Goal: Complete application form

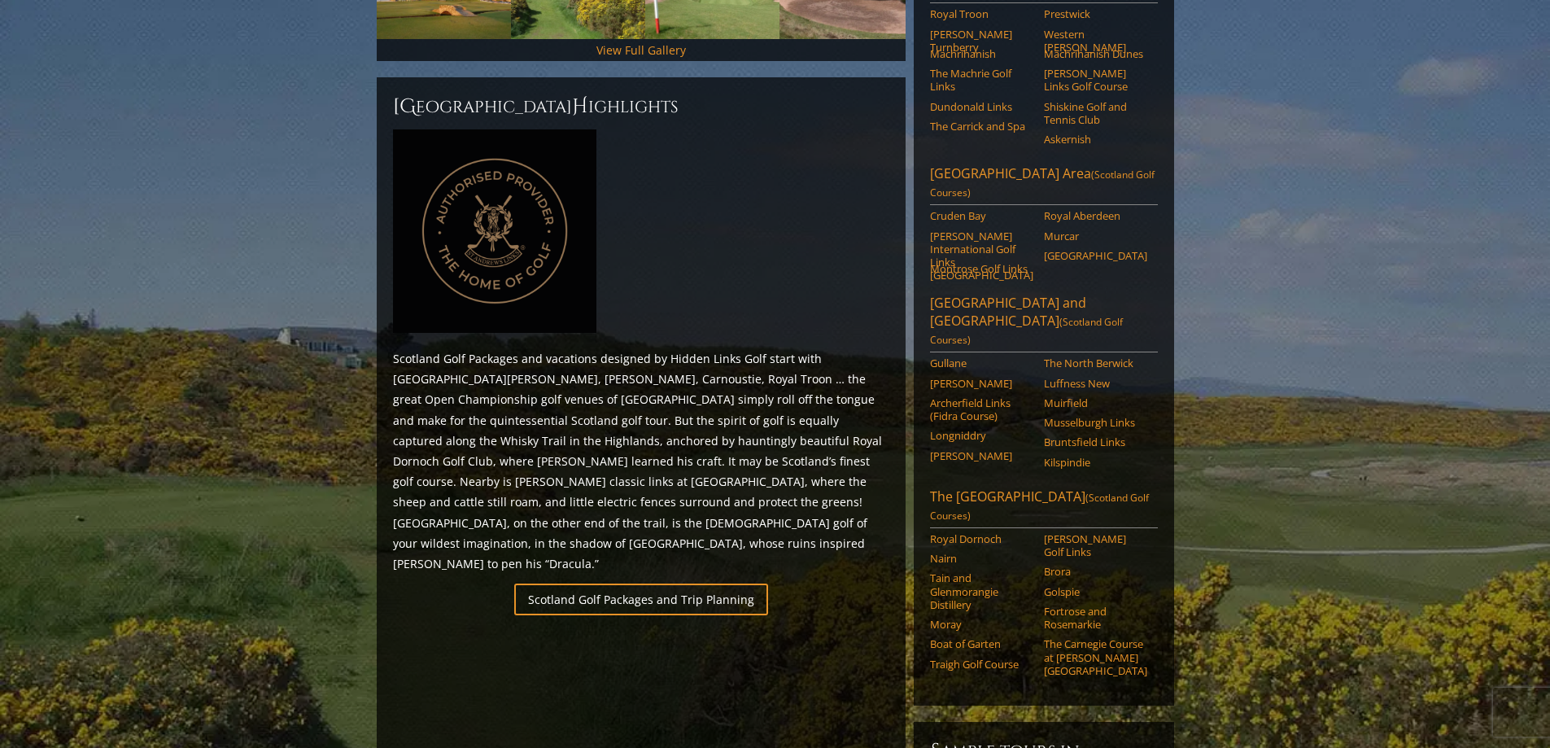
scroll to position [317, 0]
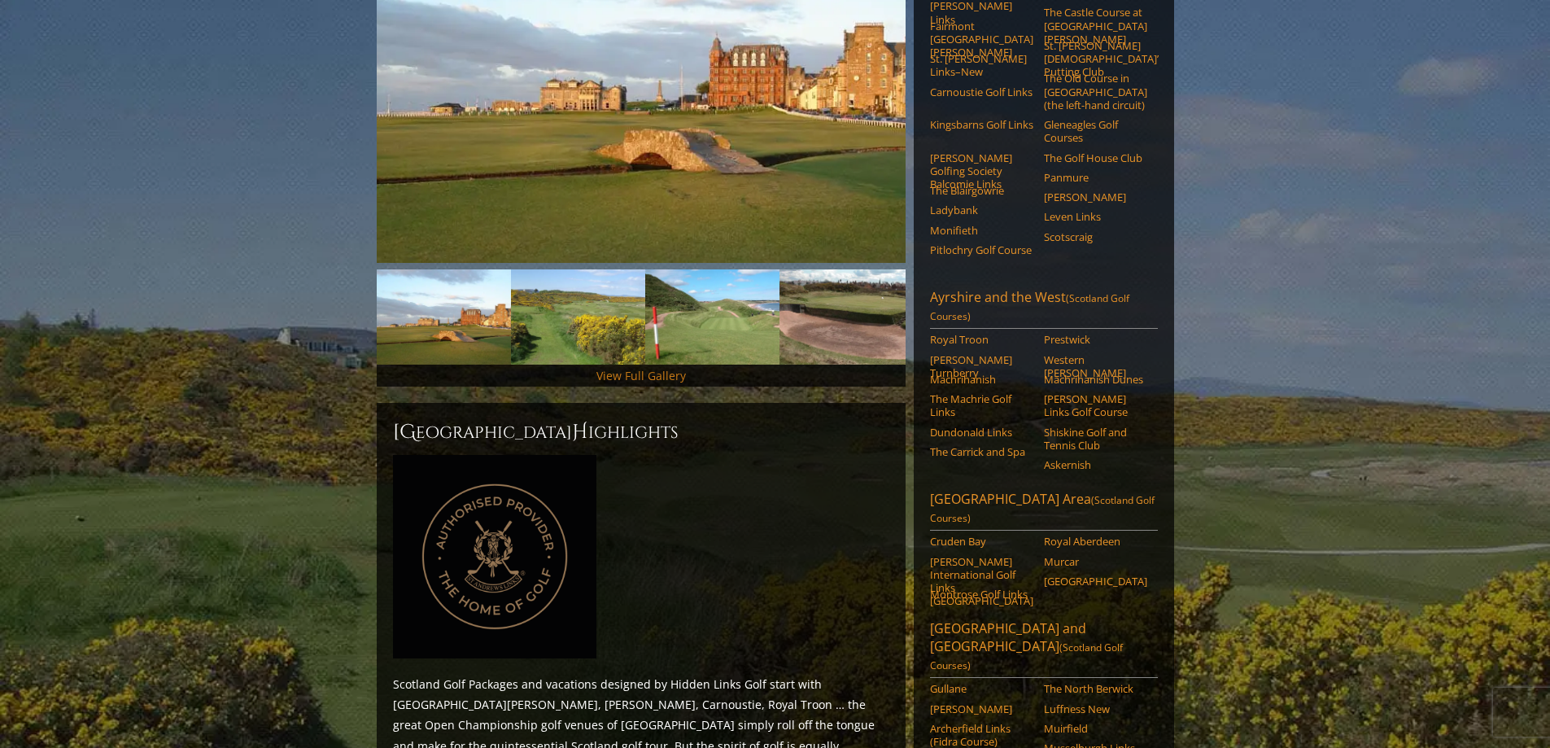
click at [604, 368] on link "View Full Gallery" at bounding box center [642, 375] width 90 height 15
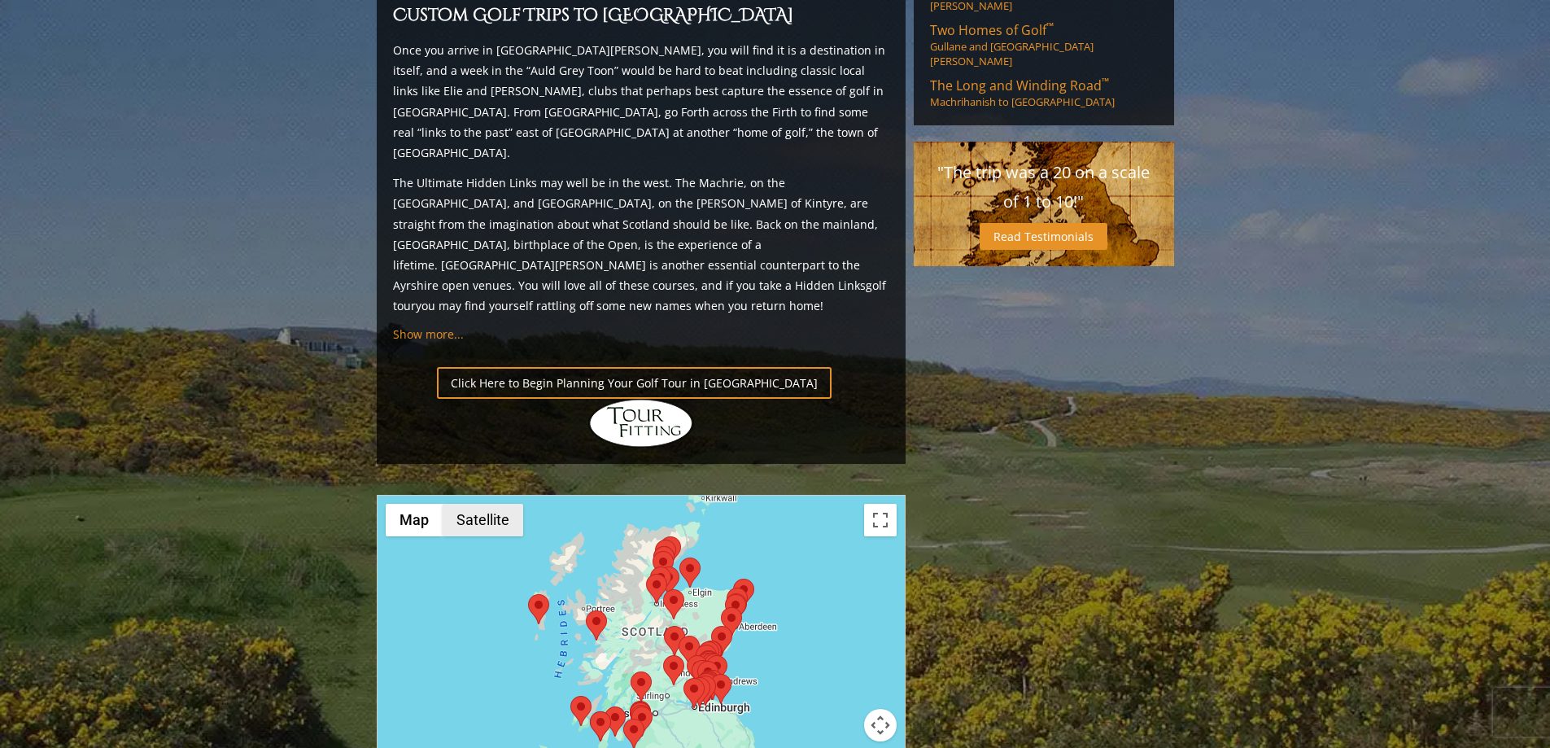
scroll to position [1538, 0]
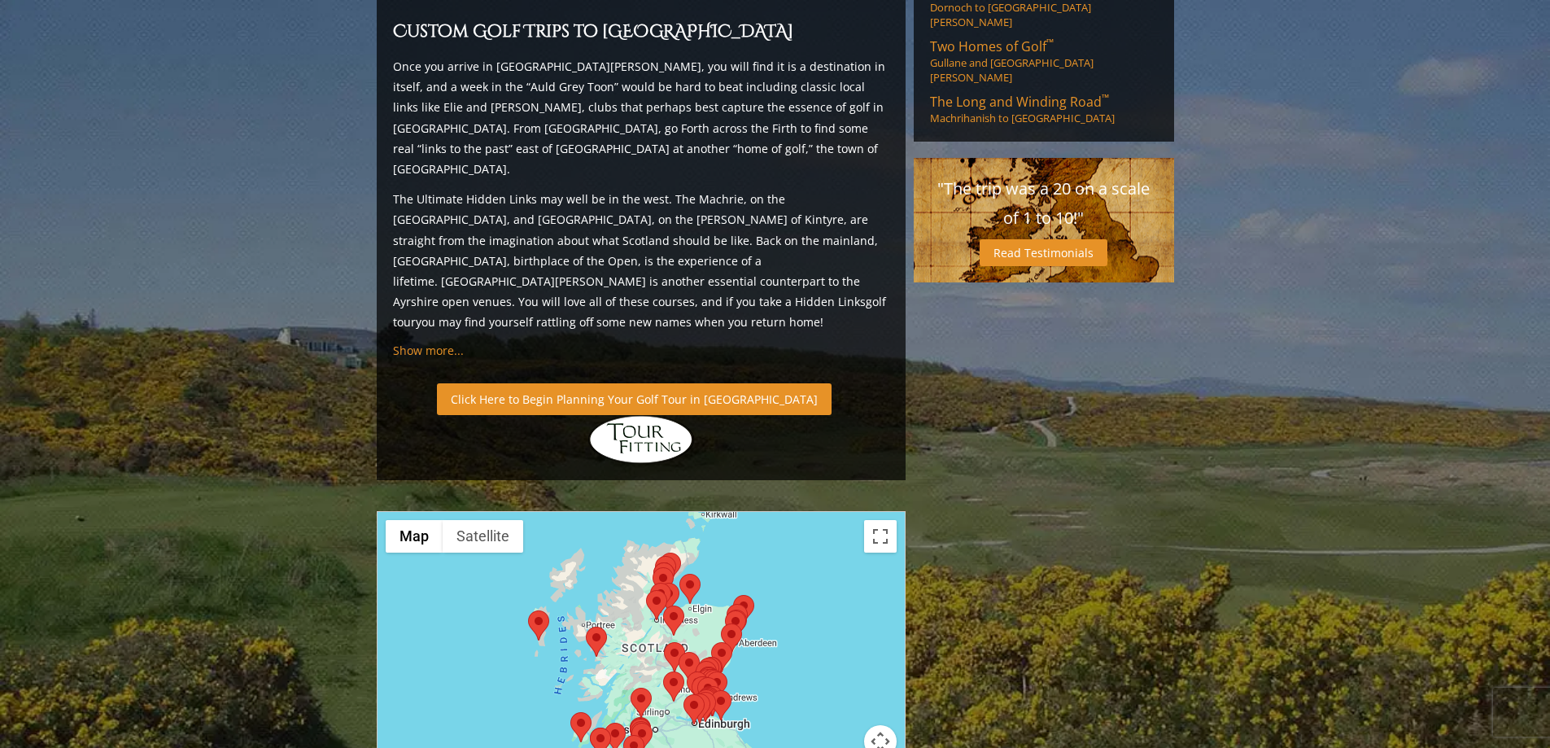
click at [610, 383] on link "Click Here to Begin Planning Your Golf Tour in [GEOGRAPHIC_DATA]" at bounding box center [634, 399] width 395 height 32
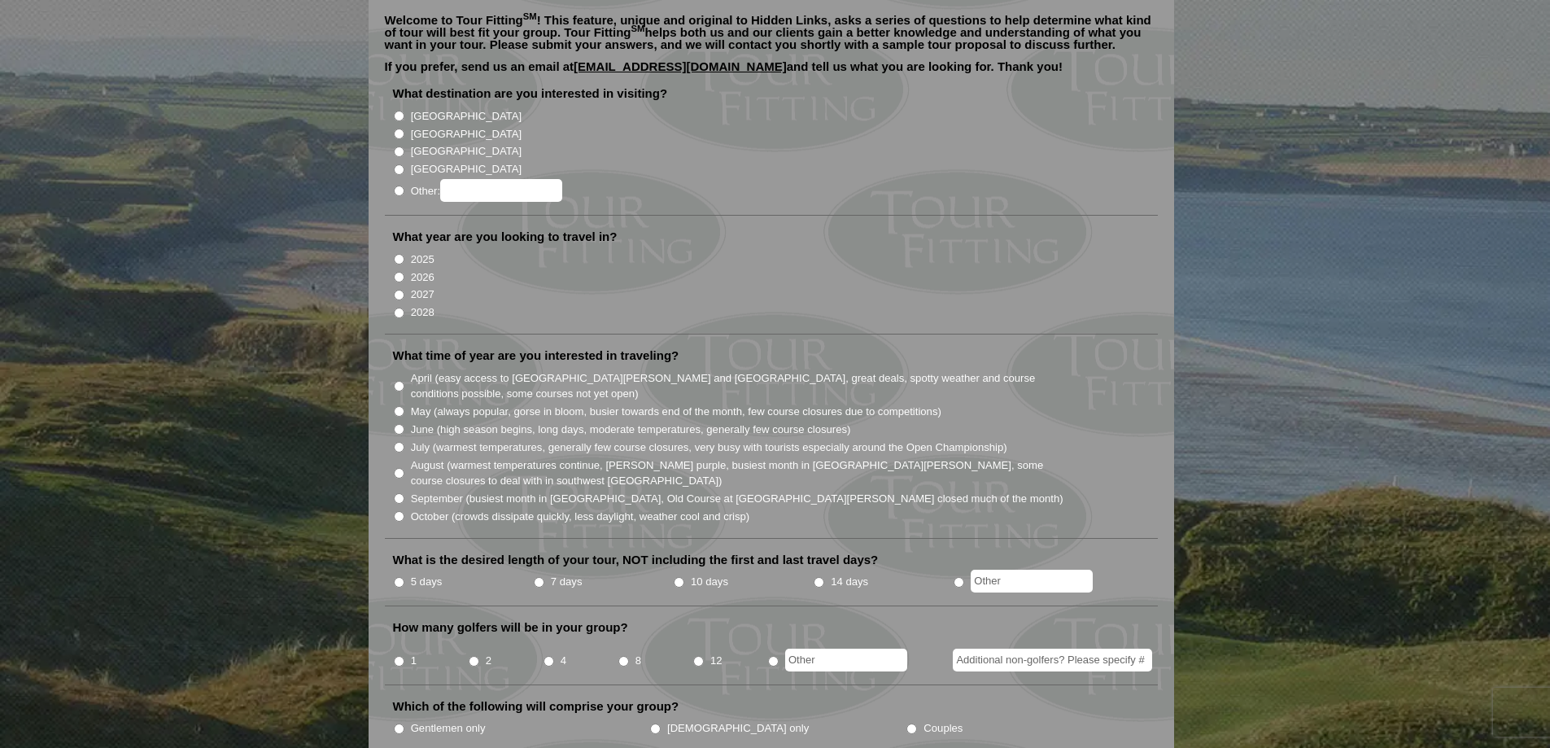
scroll to position [163, 0]
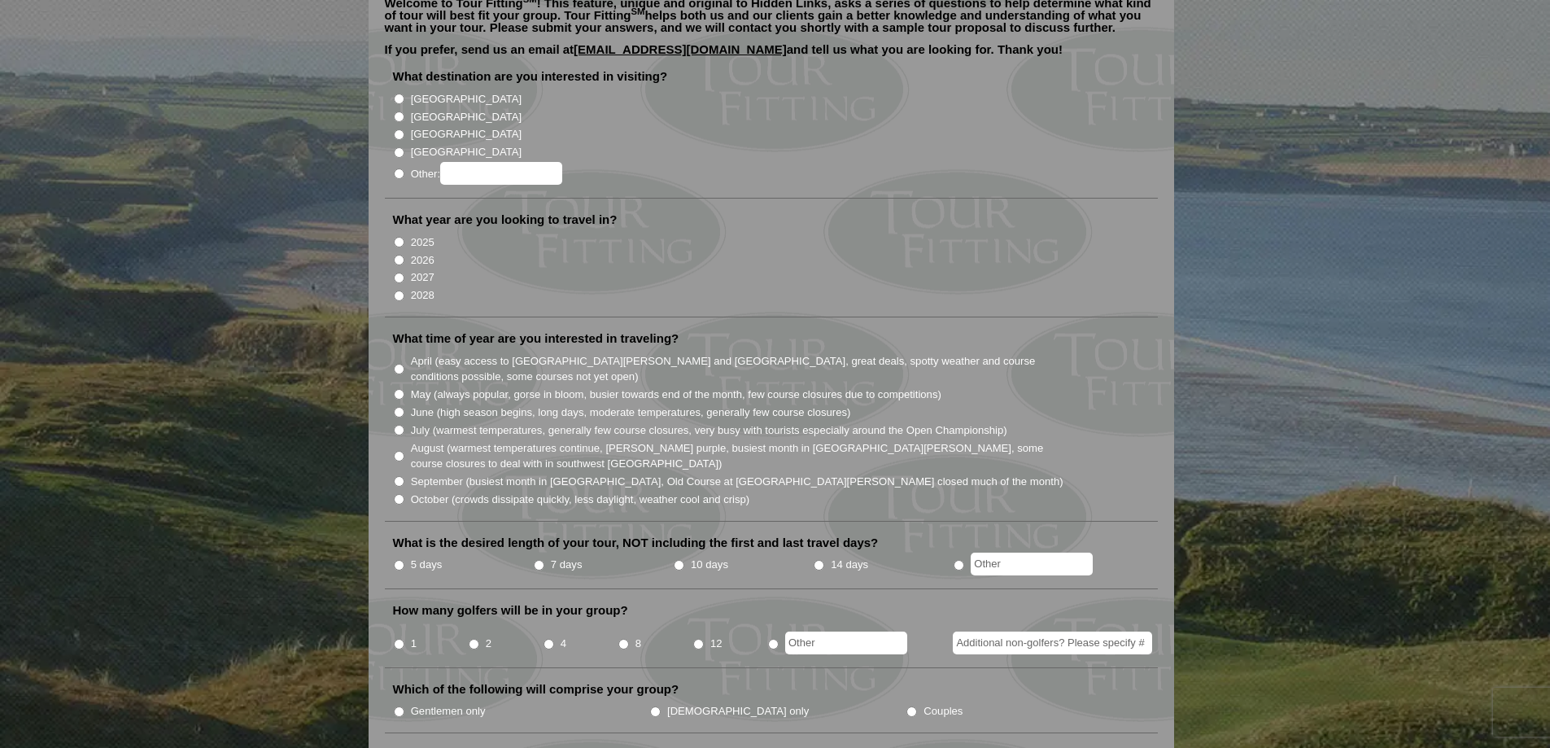
click at [399, 451] on input "August (warmest temperatures continue, heather bright purple, busiest month in …" at bounding box center [399, 456] width 11 height 11
radio input "true"
click at [398, 560] on input "5 days" at bounding box center [399, 565] width 11 height 11
radio input "true"
click at [549, 639] on input "4" at bounding box center [549, 644] width 11 height 11
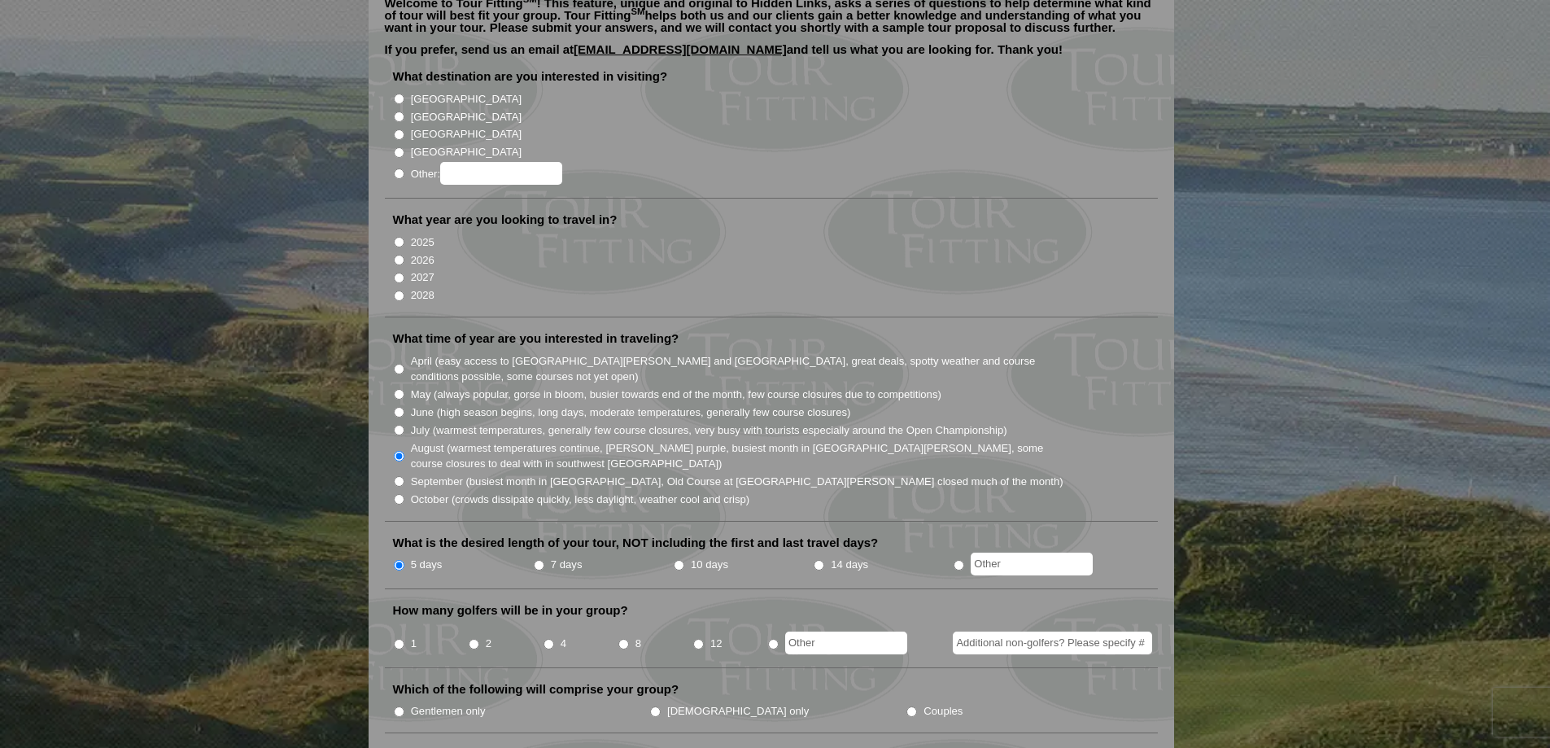
radio input "true"
click at [398, 706] on input "Gentlemen only" at bounding box center [399, 711] width 11 height 11
radio input "true"
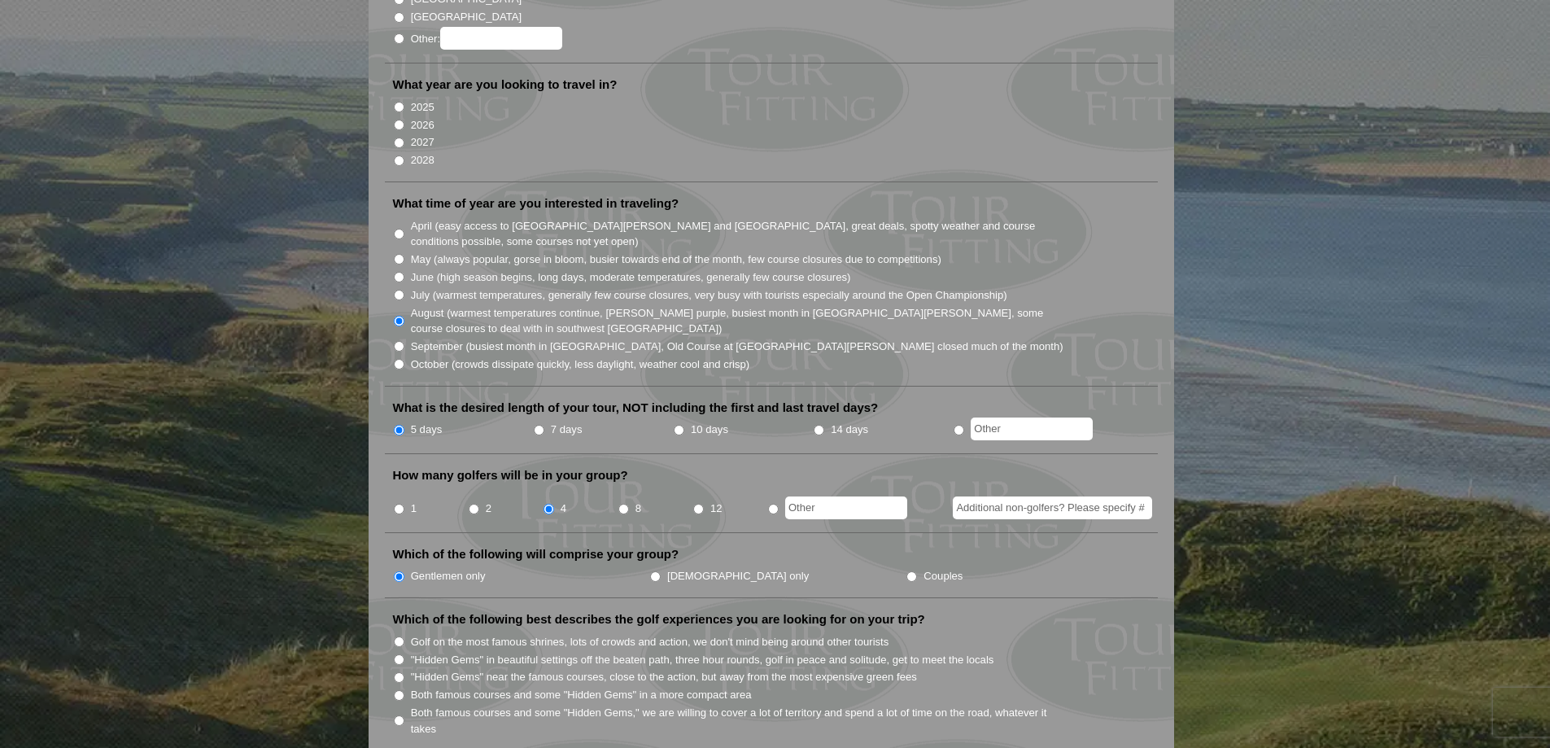
scroll to position [407, 0]
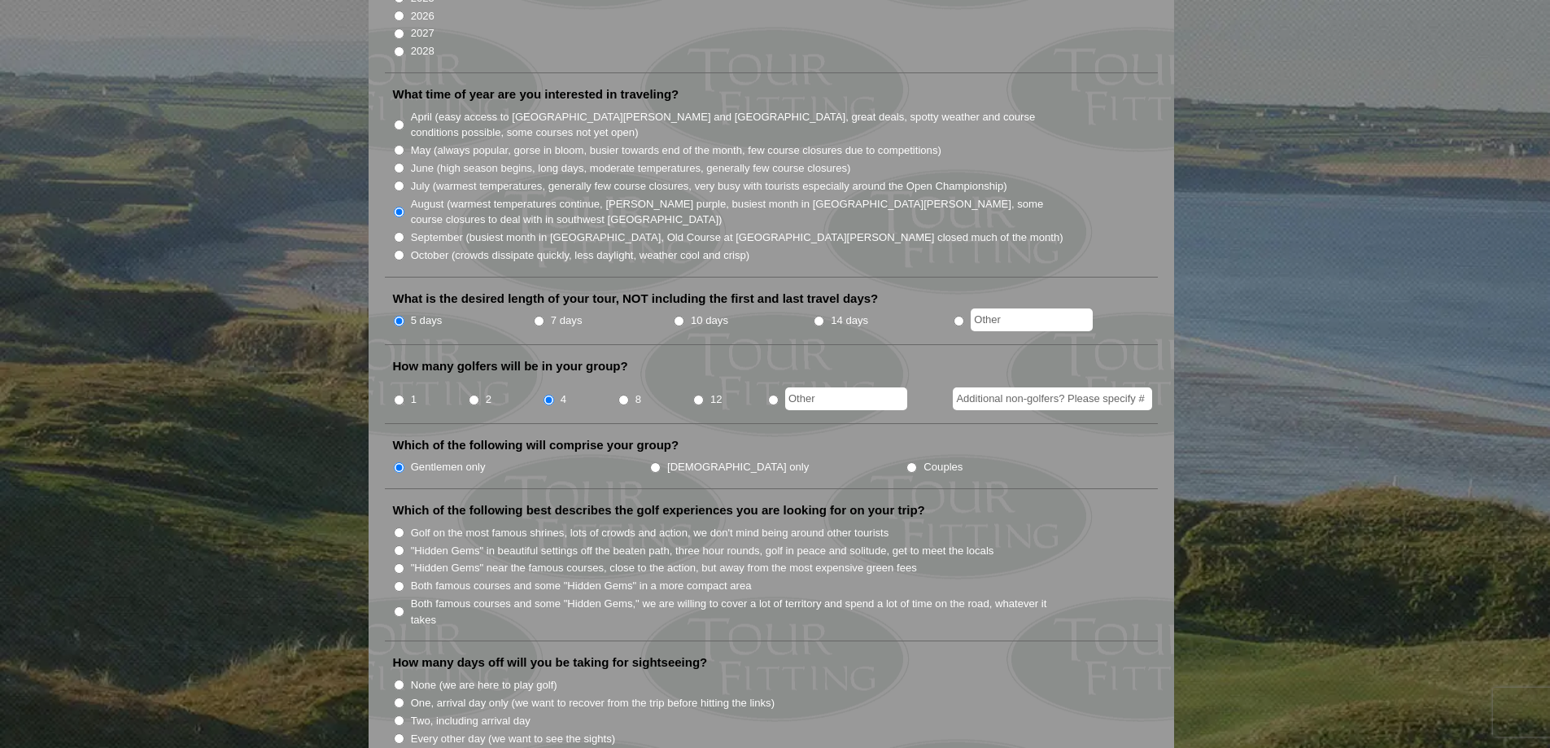
click at [399, 581] on input "Both famous courses and some "Hidden Gems" in a more compact area" at bounding box center [399, 586] width 11 height 11
radio input "true"
click at [398, 680] on input "None (we are here to play golf)" at bounding box center [399, 685] width 11 height 11
radio input "true"
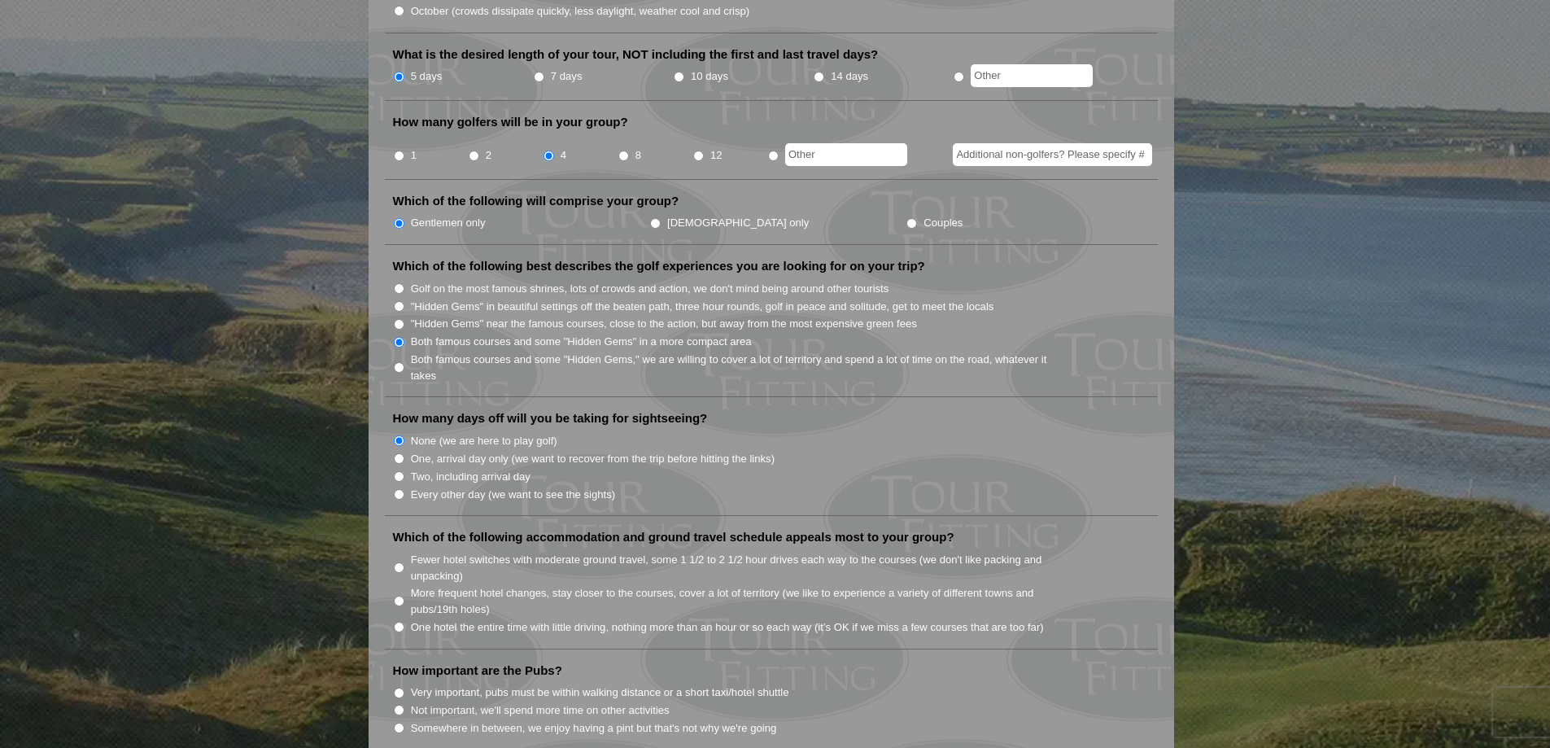
scroll to position [732, 0]
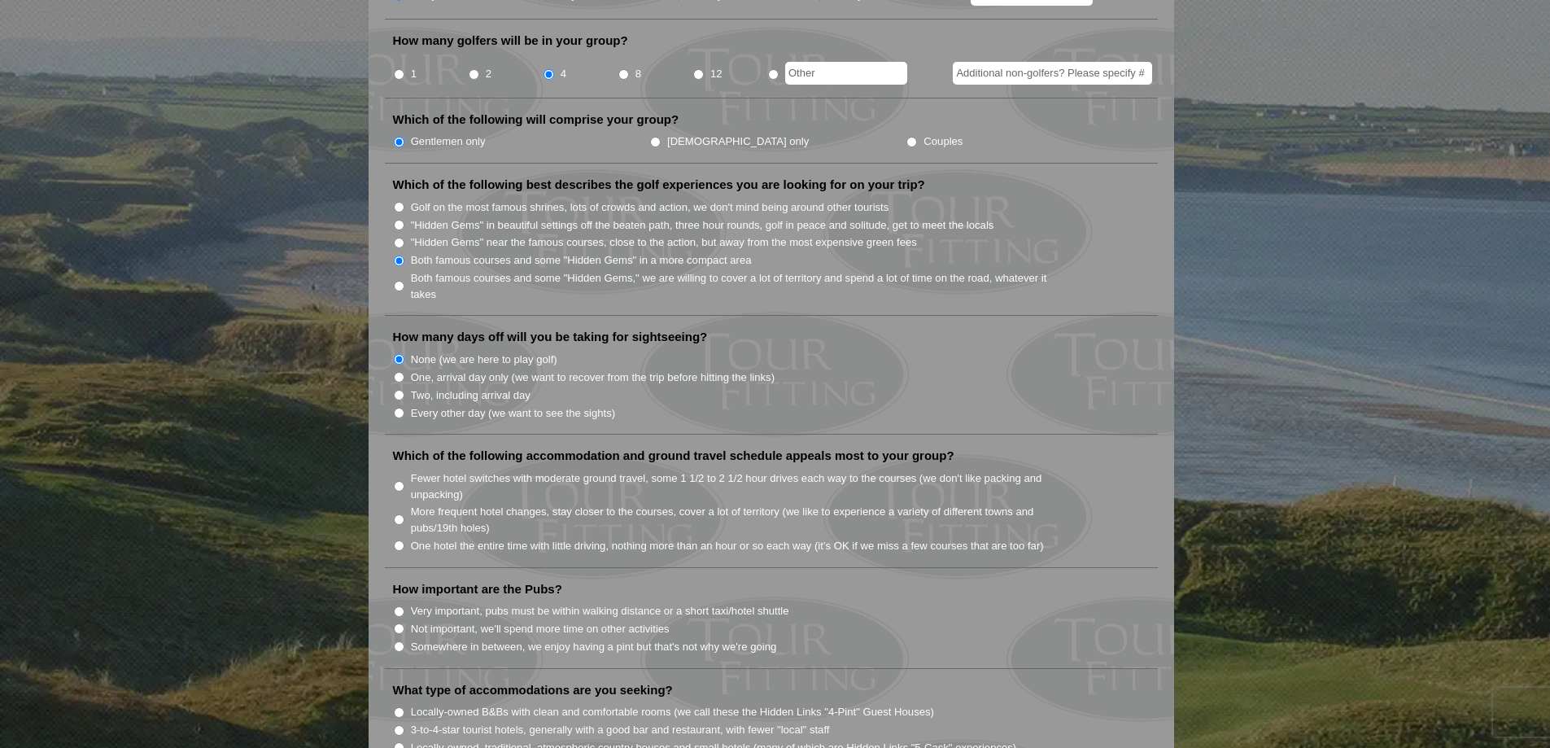
click at [399, 540] on input "One hotel the entire time with little driving, nothing more than an hour or so …" at bounding box center [399, 545] width 11 height 11
radio input "true"
click at [397, 623] on input "Not important, we'll spend more time on other activities" at bounding box center [399, 628] width 11 height 11
radio input "true"
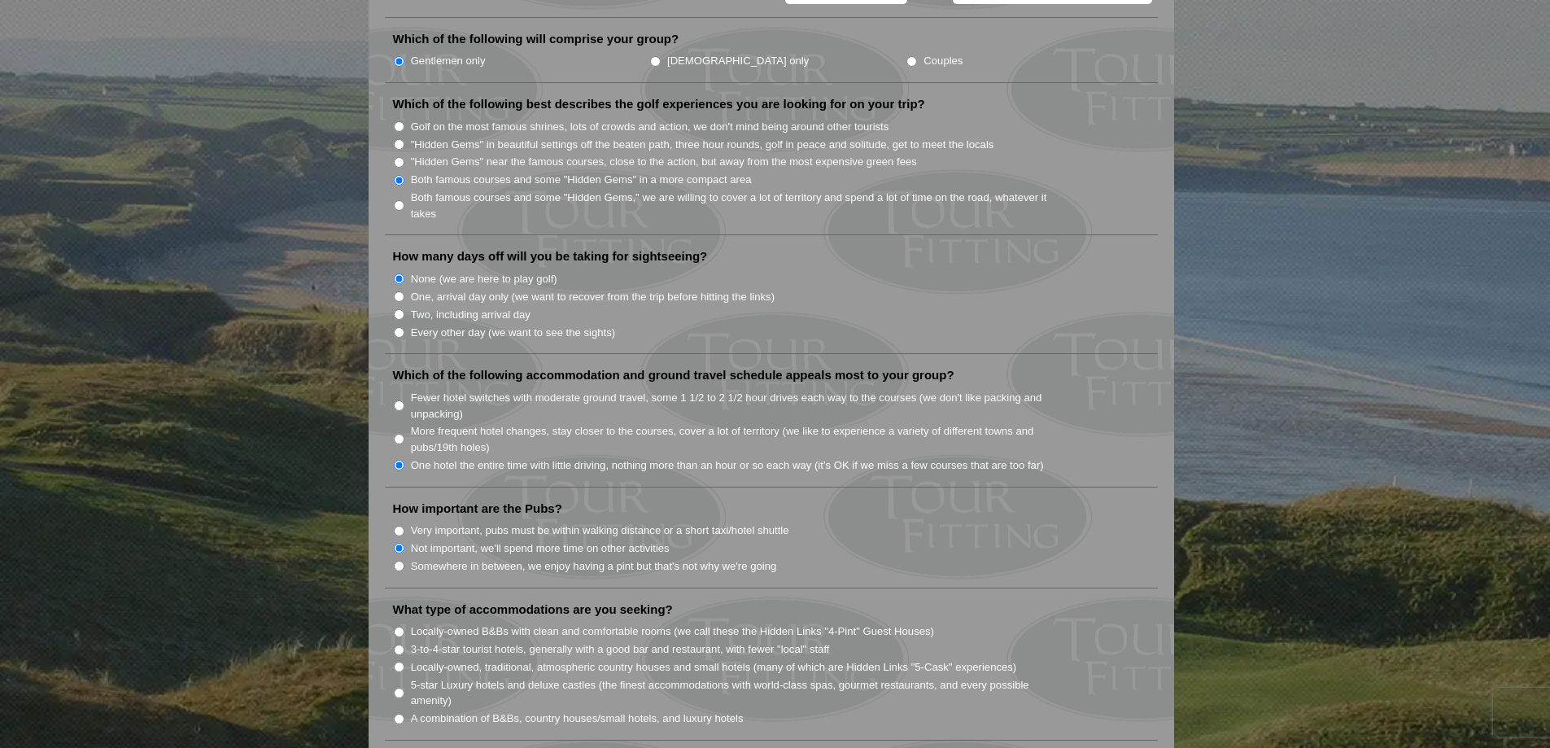
scroll to position [814, 0]
click at [396, 644] on input "3-to-4-star tourist hotels, generally with a good bar and restaurant, with fewe…" at bounding box center [399, 649] width 11 height 11
radio input "true"
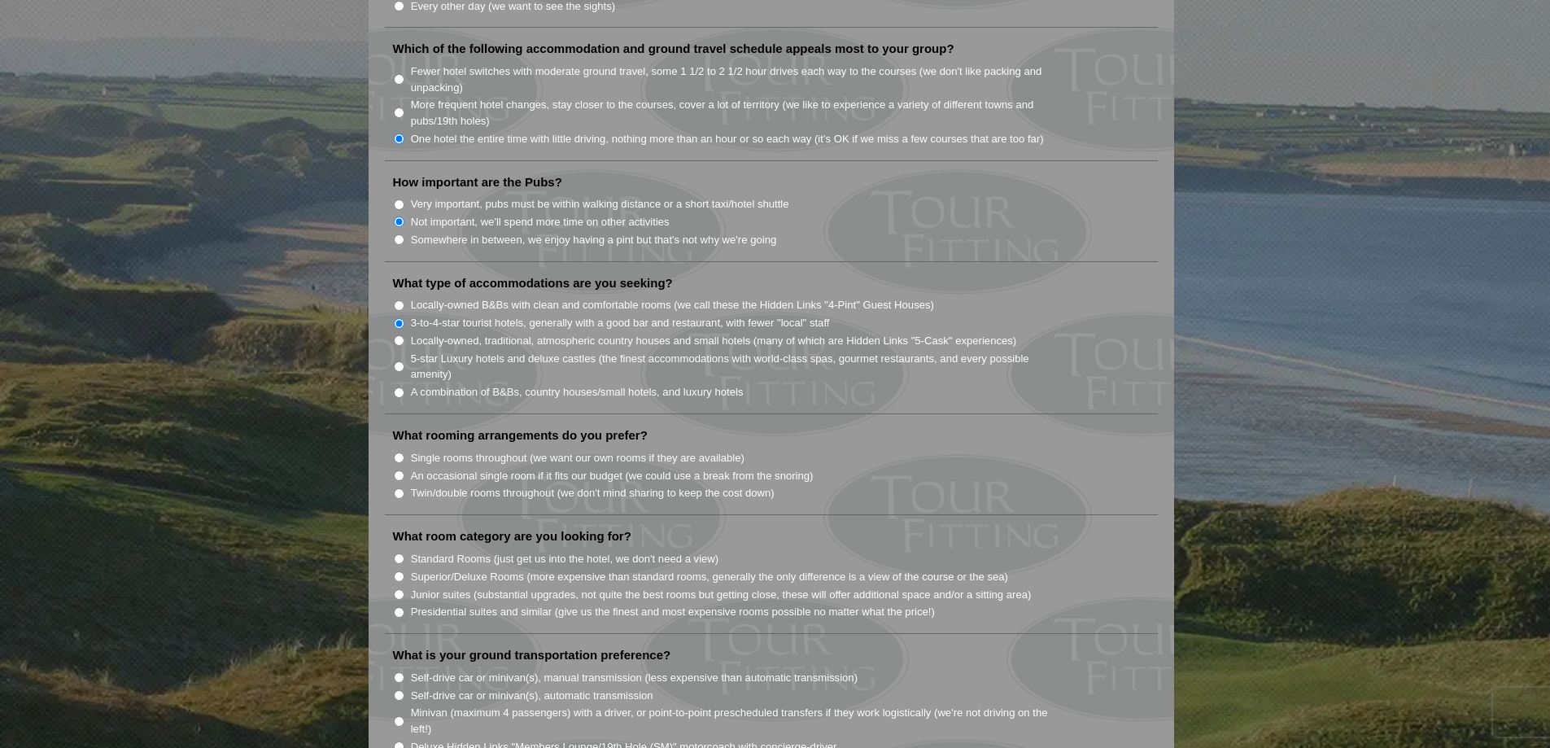
click at [398, 452] on input "Single rooms throughout (we want our own rooms if they are available)" at bounding box center [399, 457] width 11 height 11
radio input "true"
click at [398, 553] on input "Standard Rooms (just get us into the hotel, we don't need a view)" at bounding box center [399, 558] width 11 height 11
radio input "true"
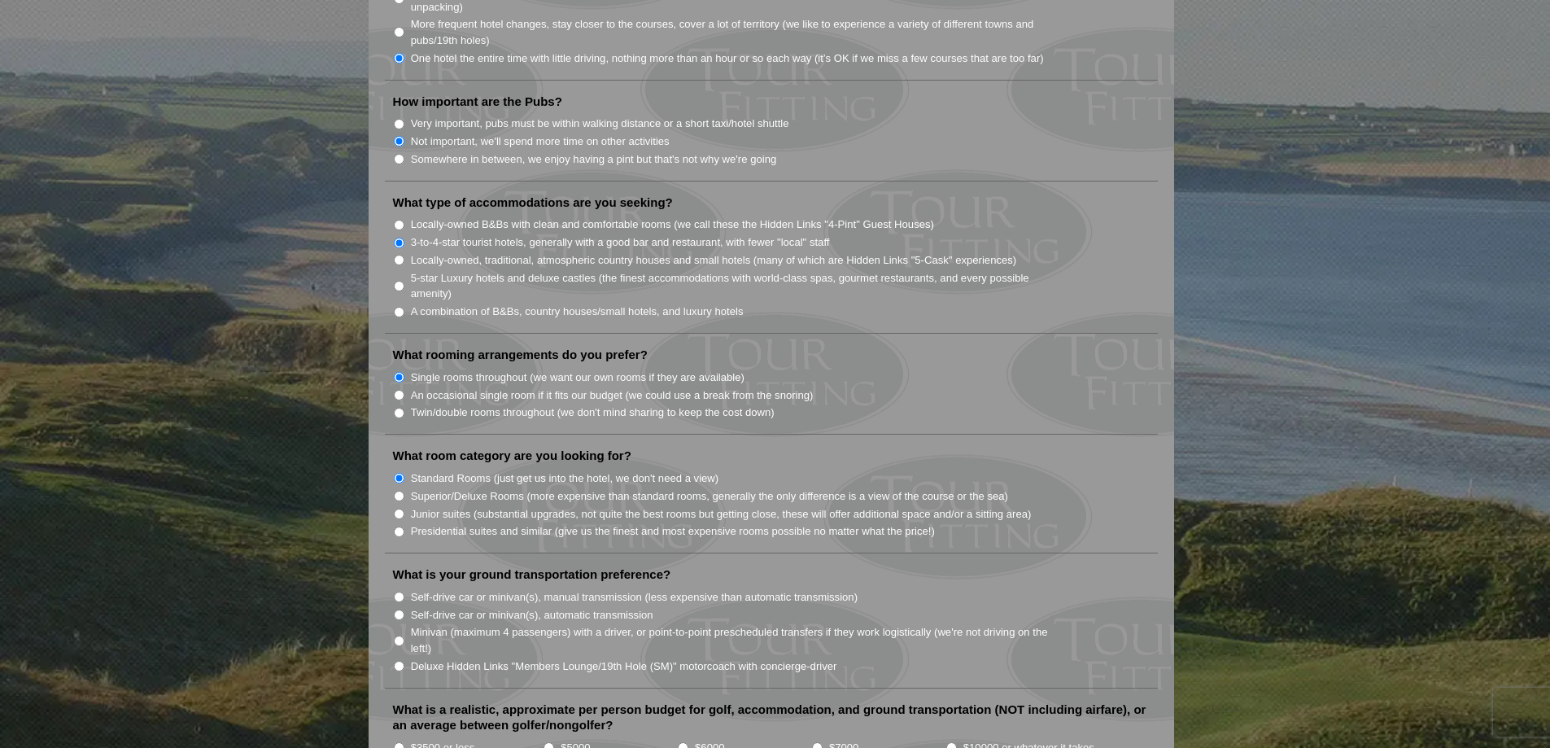
scroll to position [1221, 0]
click at [399, 609] on input "Self-drive car or minivan(s), automatic transmission" at bounding box center [399, 614] width 11 height 11
radio input "true"
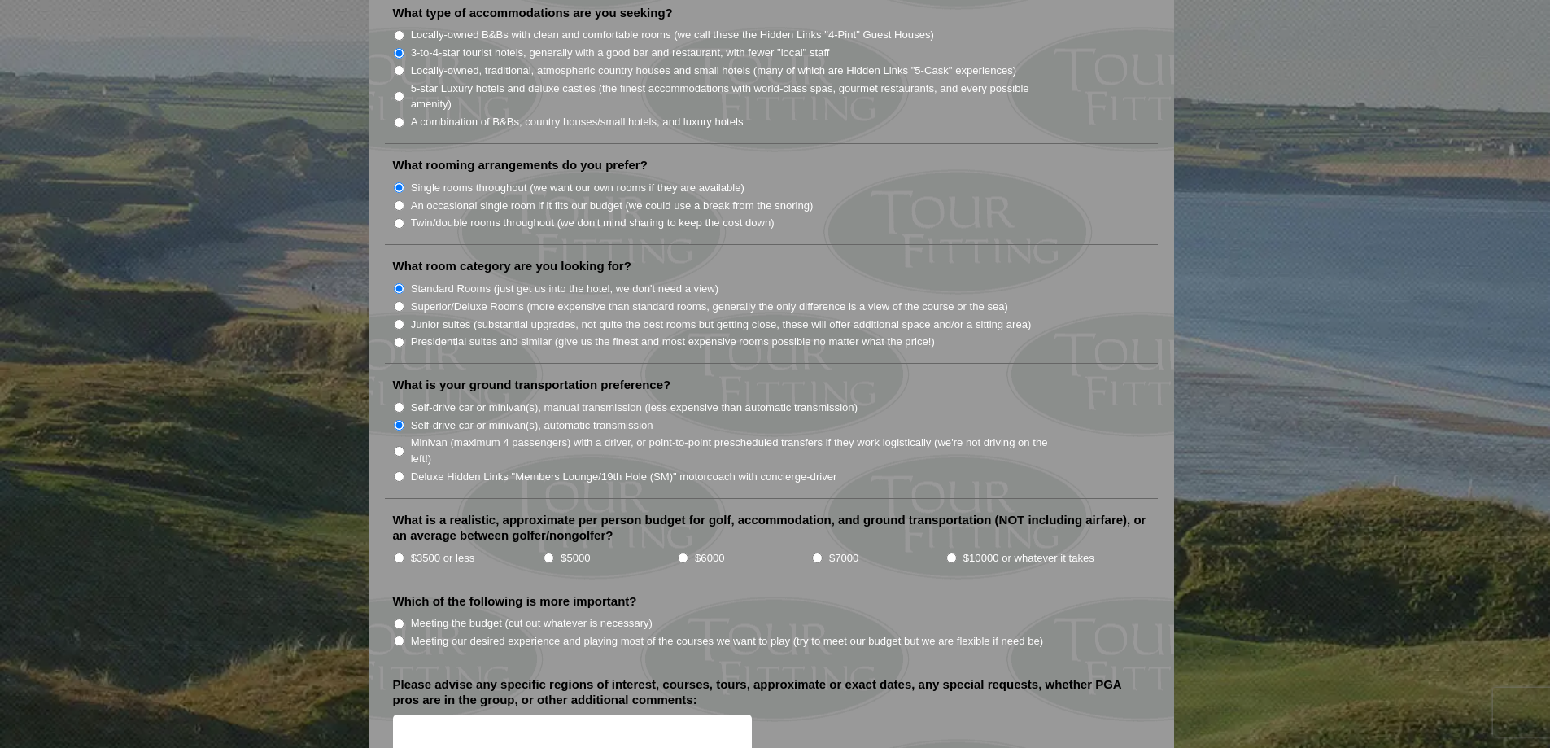
scroll to position [1465, 0]
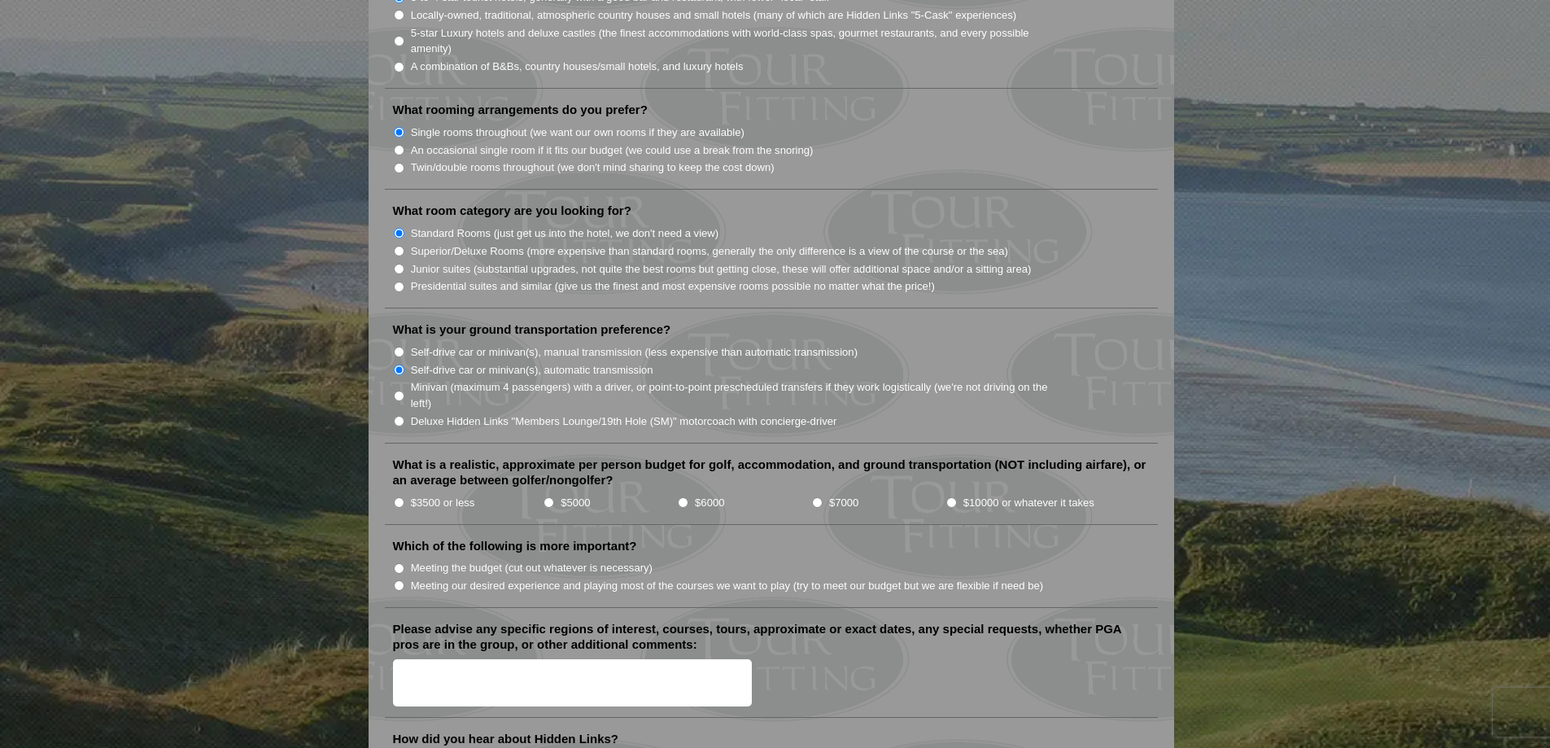
click at [396, 497] on input "$3500 or less" at bounding box center [399, 502] width 11 height 11
radio input "true"
click at [398, 580] on input "Meeting our desired experience and playing most of the courses we want to play …" at bounding box center [399, 585] width 11 height 11
radio input "true"
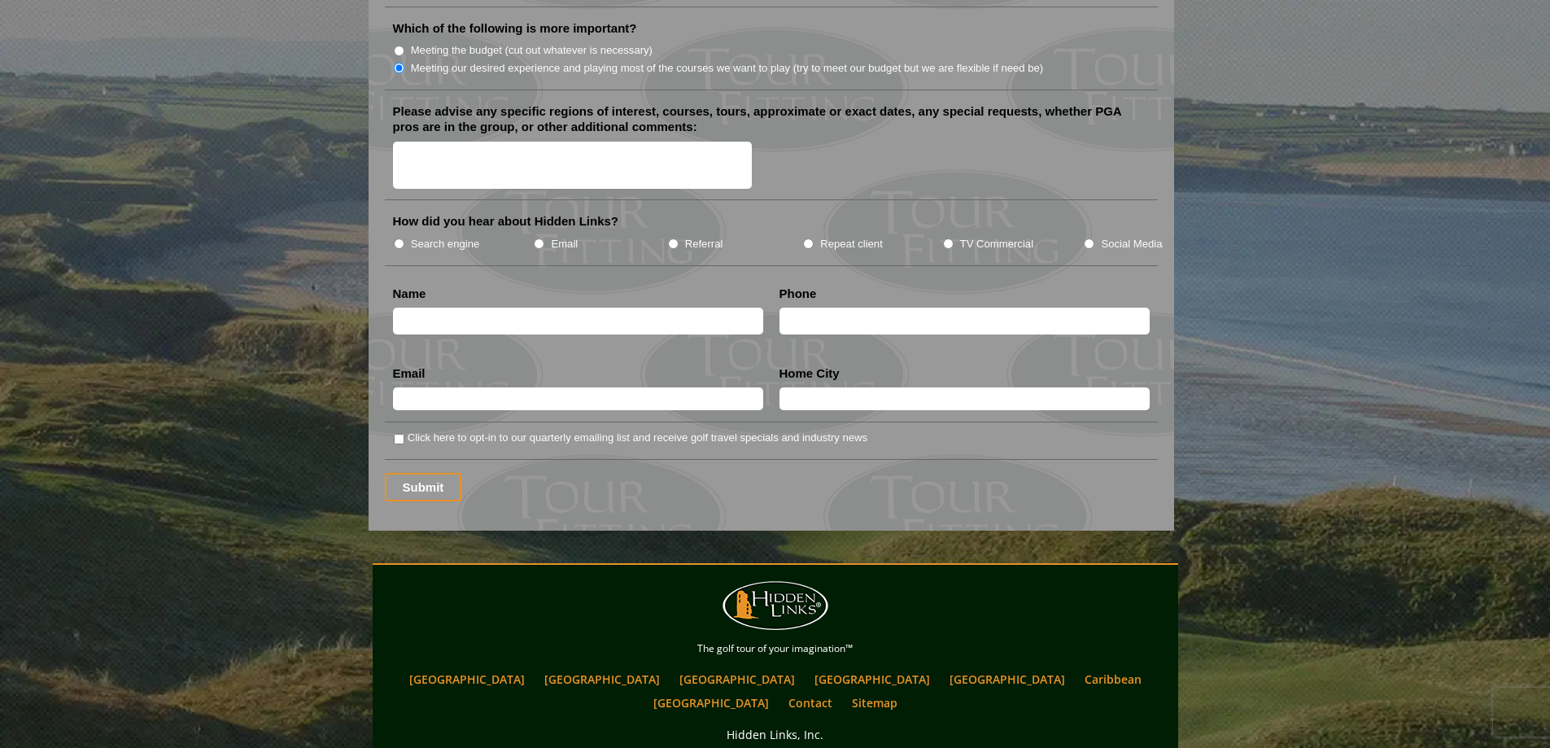
scroll to position [1880, 0]
